Goal: Information Seeking & Learning: Learn about a topic

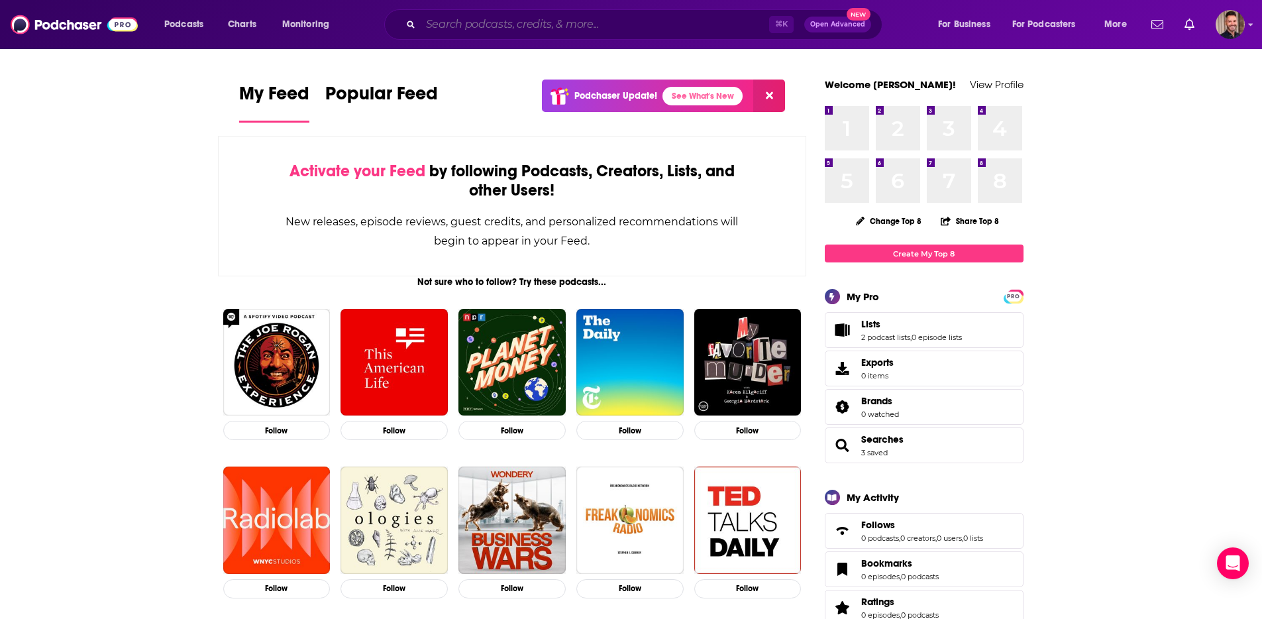
click at [533, 15] on input "Search podcasts, credits, & more..." at bounding box center [595, 24] width 348 height 21
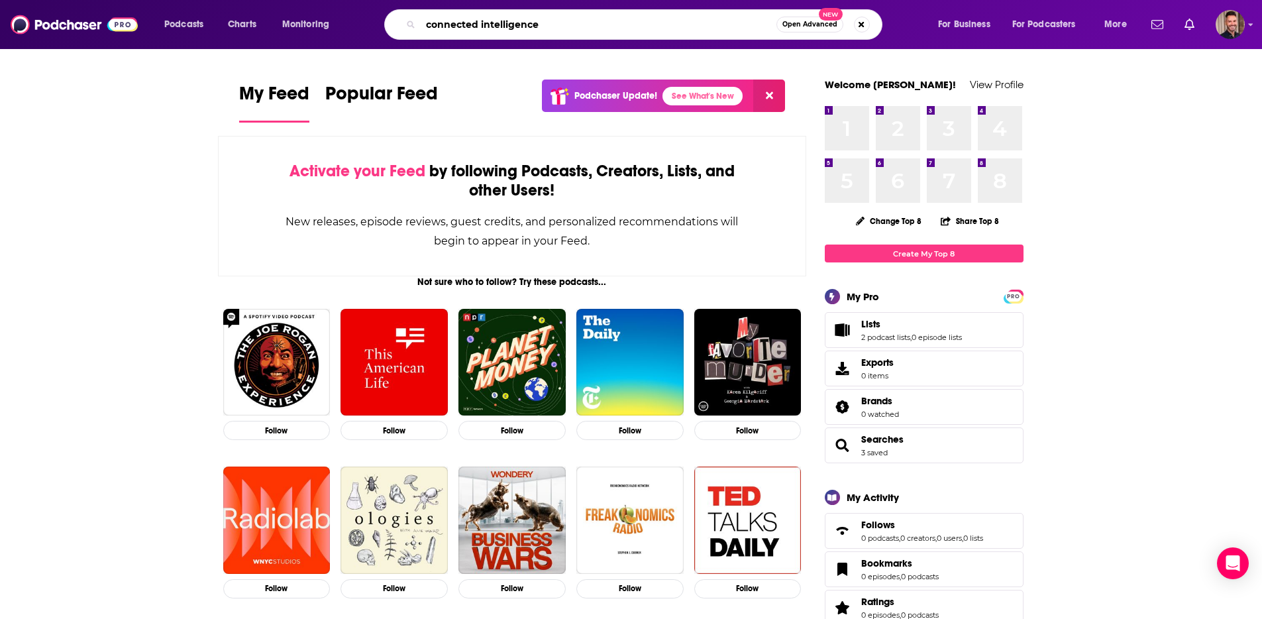
type input "connected intelligence"
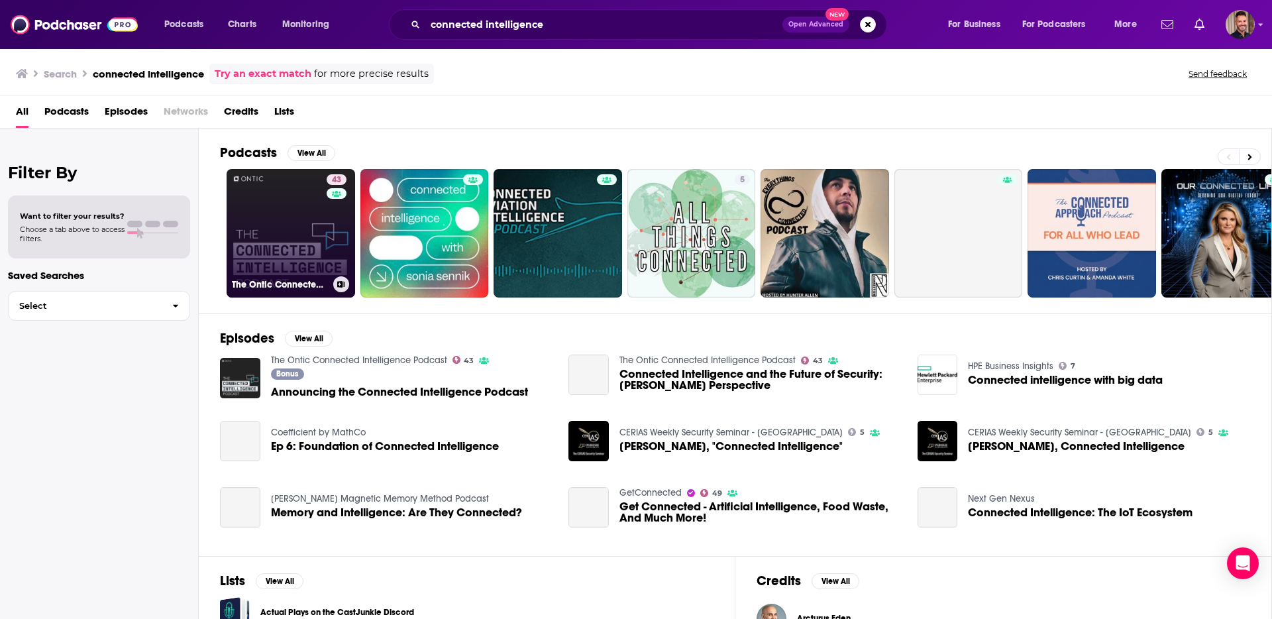
click at [282, 238] on link "43 The Ontic Connected Intelligence Podcast" at bounding box center [291, 233] width 129 height 129
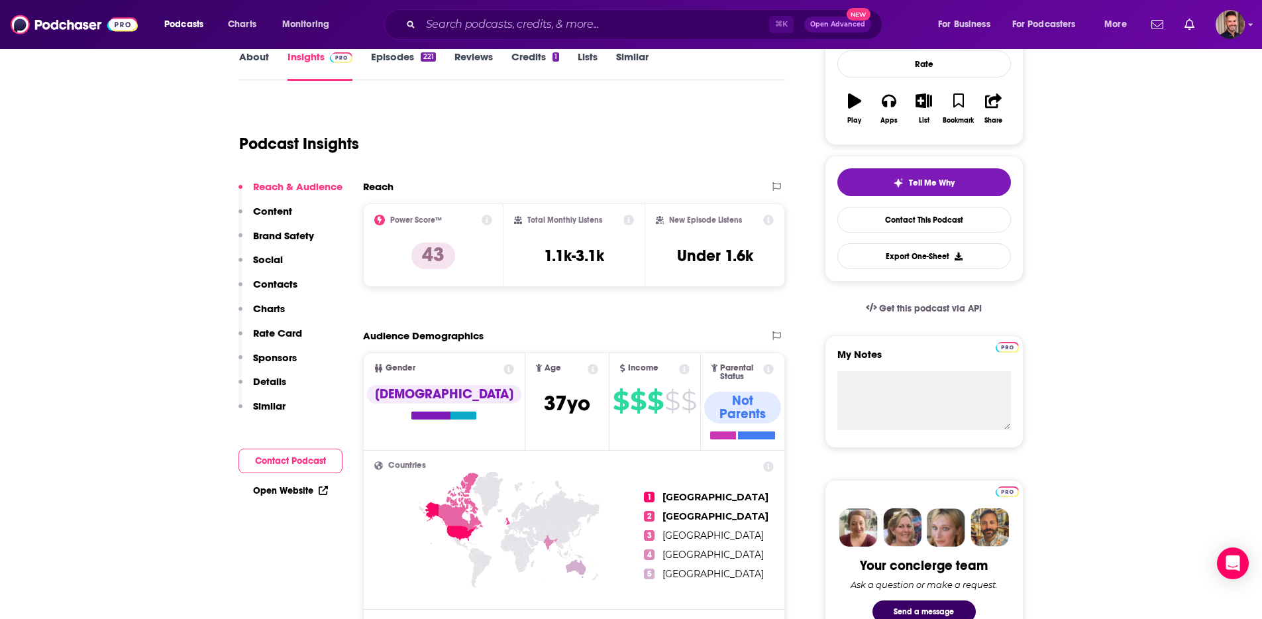
scroll to position [134, 0]
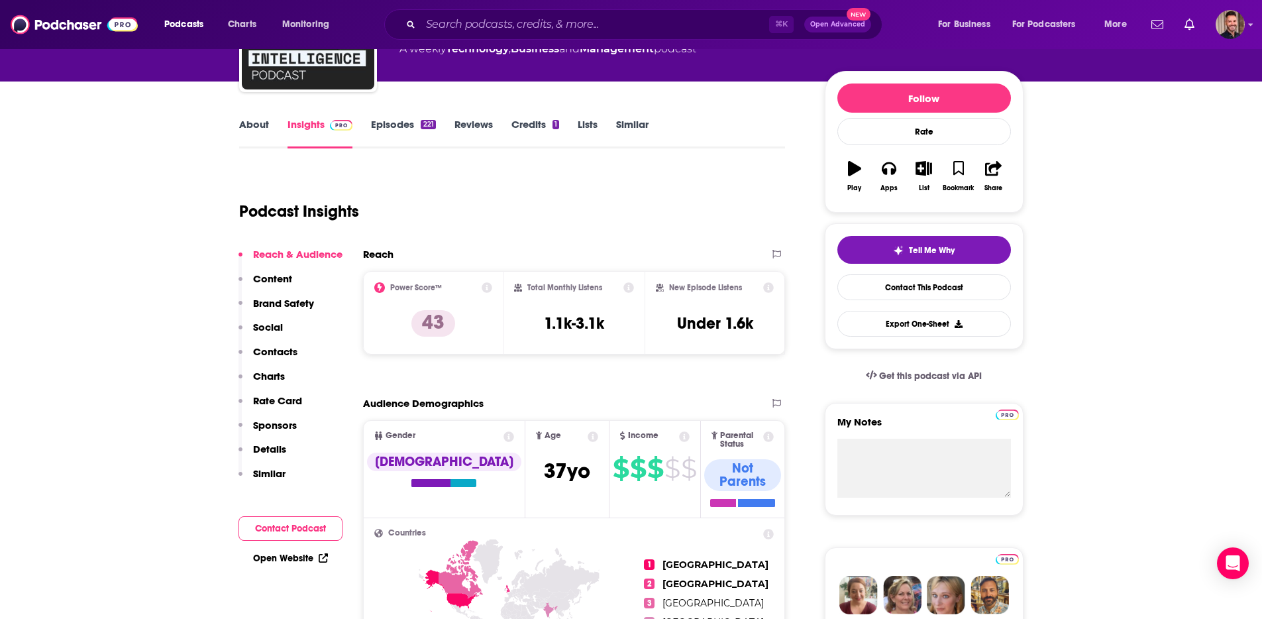
click at [379, 122] on link "Episodes 221" at bounding box center [403, 133] width 64 height 30
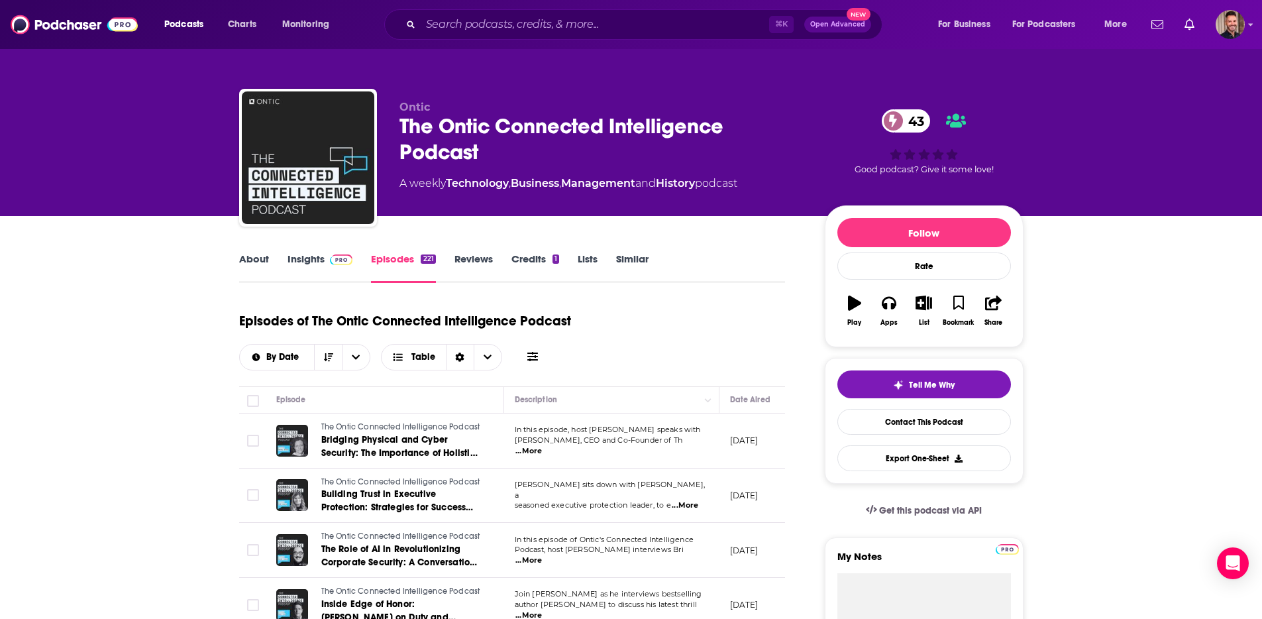
scroll to position [3, 0]
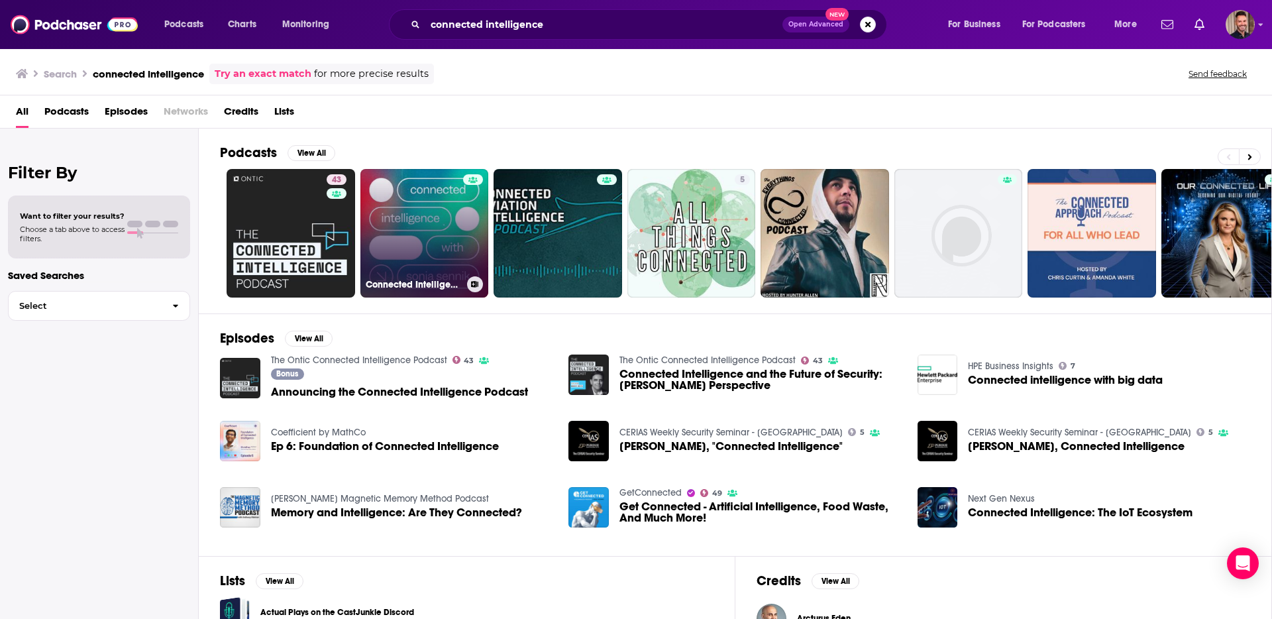
click at [419, 235] on link "Connected Intelligence with [PERSON_NAME]" at bounding box center [424, 233] width 129 height 129
